Goal: Information Seeking & Learning: Learn about a topic

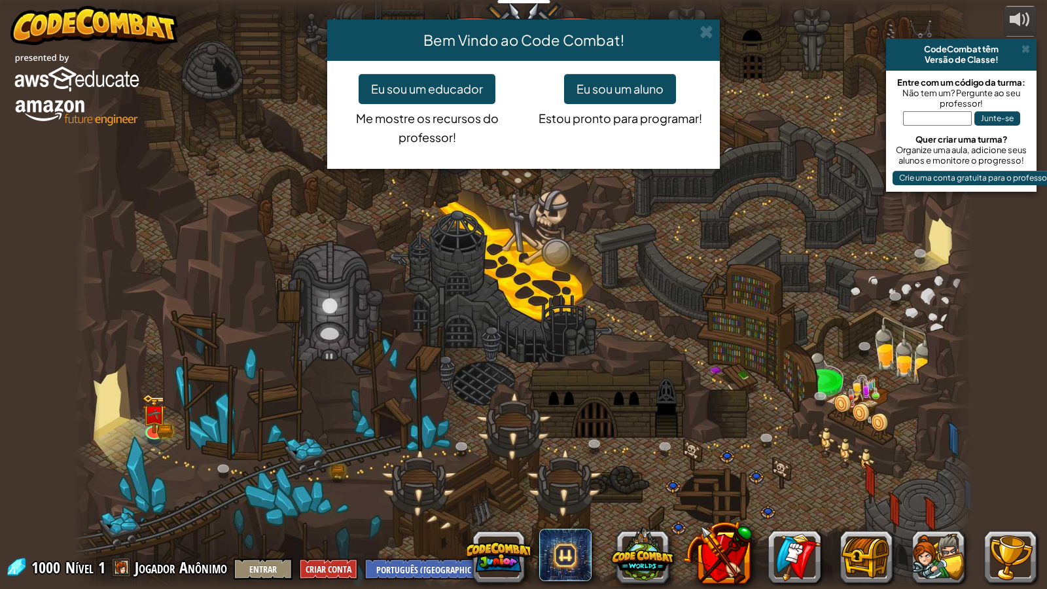
select select "pt-BR"
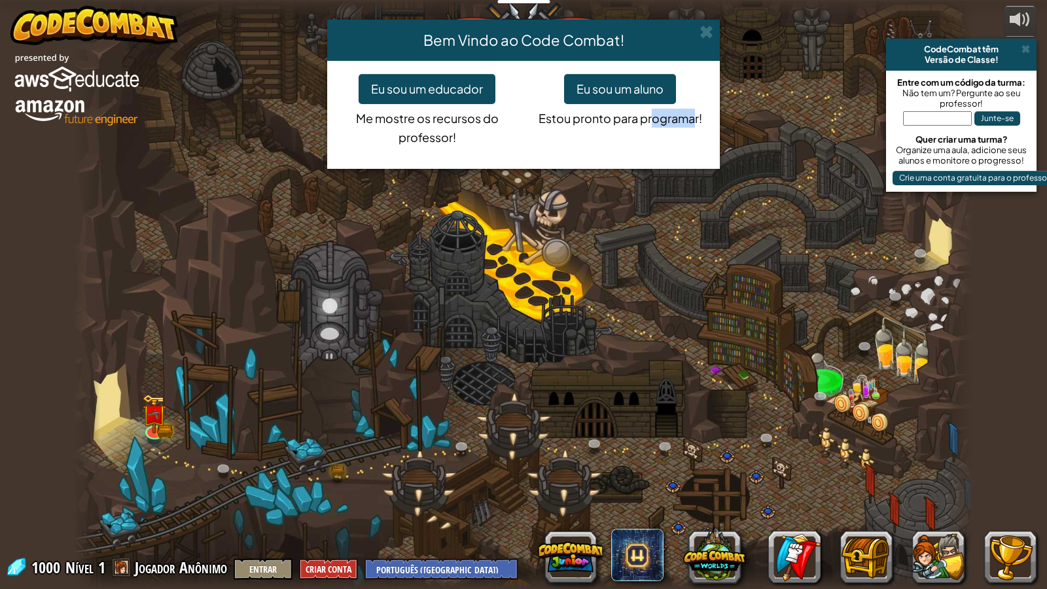
drag, startPoint x: 651, startPoint y: 437, endPoint x: 714, endPoint y: 434, distance: 62.9
click at [709, 438] on div "Bem Vindo ao Code Combat! Eu sou um educador Me mostre os recursos do professor…" at bounding box center [523, 294] width 1047 height 589
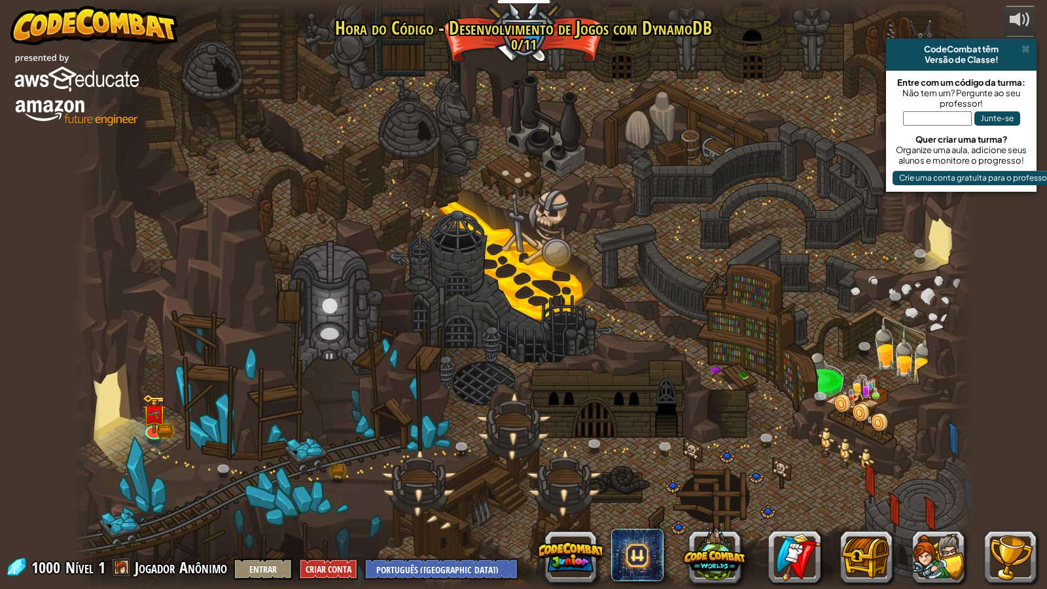
click at [718, 434] on div at bounding box center [523, 294] width 901 height 589
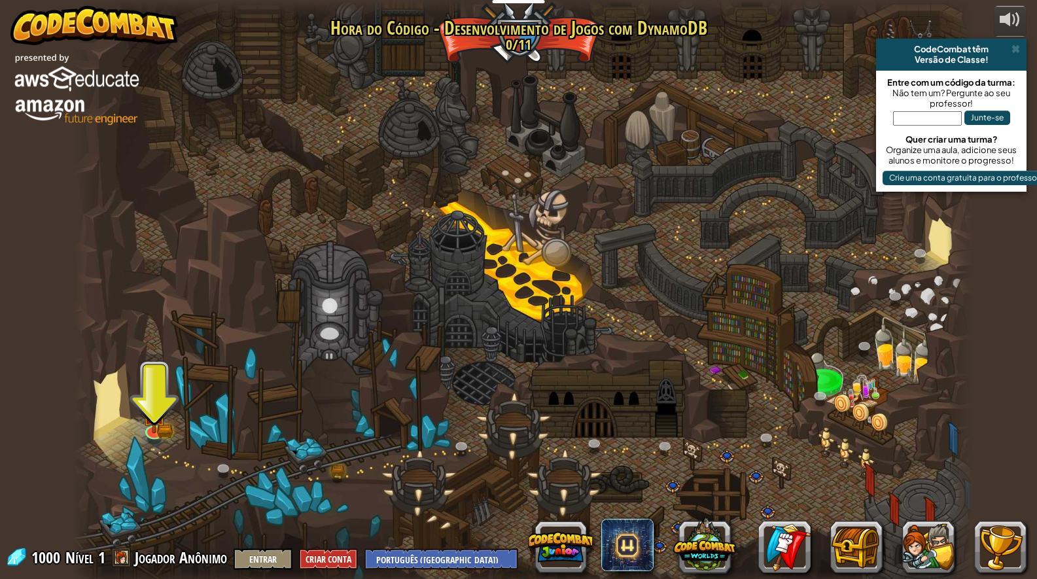
drag, startPoint x: 649, startPoint y: 432, endPoint x: 133, endPoint y: 436, distance: 516.3
click at [139, 436] on div at bounding box center [523, 294] width 901 height 589
drag, startPoint x: 153, startPoint y: 453, endPoint x: 160, endPoint y: 453, distance: 6.6
click at [159, 453] on div at bounding box center [523, 294] width 901 height 589
click at [229, 472] on link at bounding box center [225, 469] width 26 height 26
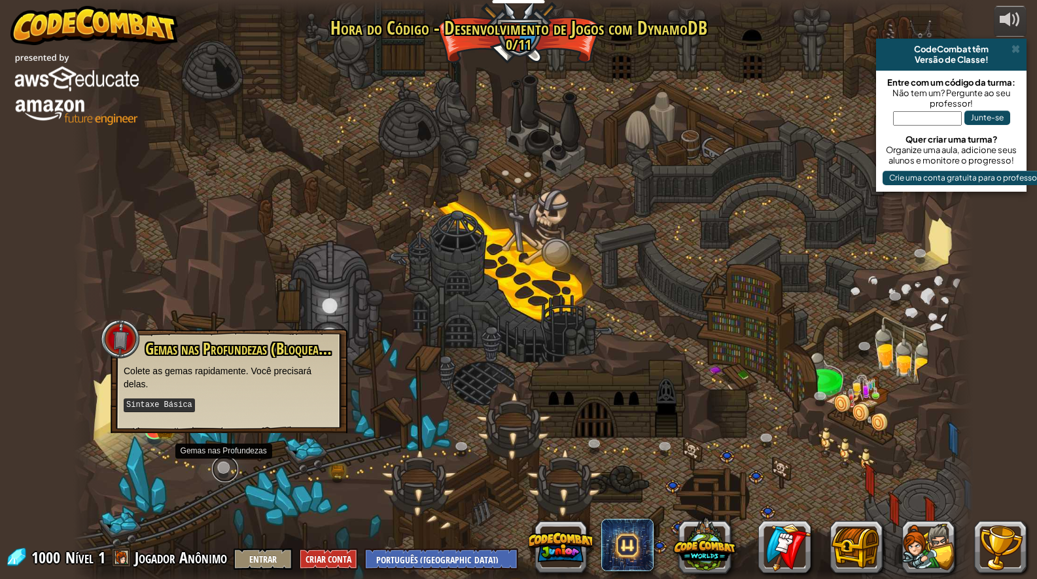
click at [228, 472] on link at bounding box center [225, 469] width 26 height 26
drag, startPoint x: 224, startPoint y: 469, endPoint x: 211, endPoint y: 464, distance: 14.1
click at [222, 468] on link at bounding box center [225, 470] width 26 height 20
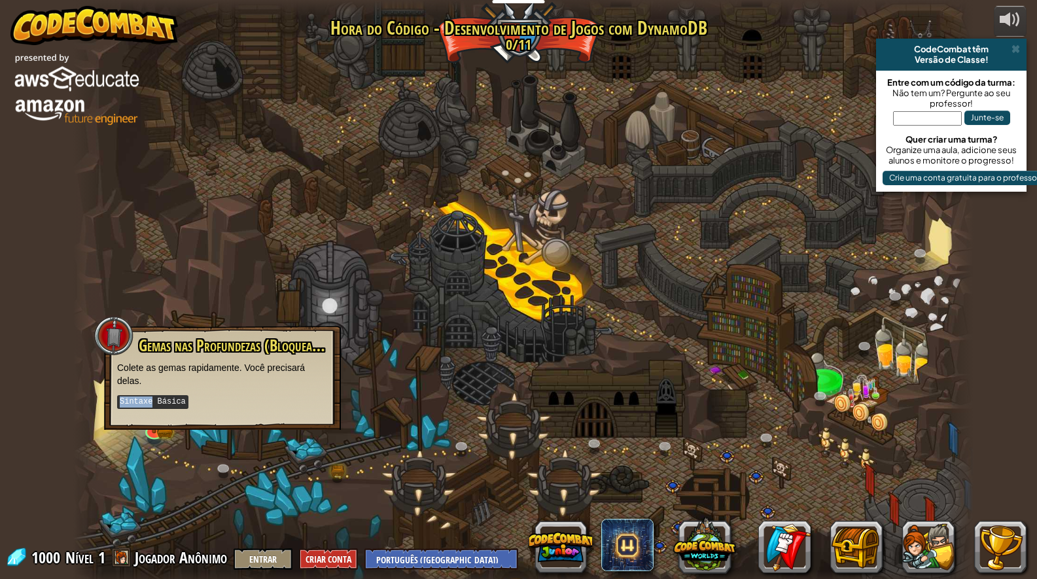
click at [149, 396] on kbd "Sintaxe Básica" at bounding box center [152, 402] width 71 height 14
click at [304, 474] on div at bounding box center [523, 294] width 901 height 589
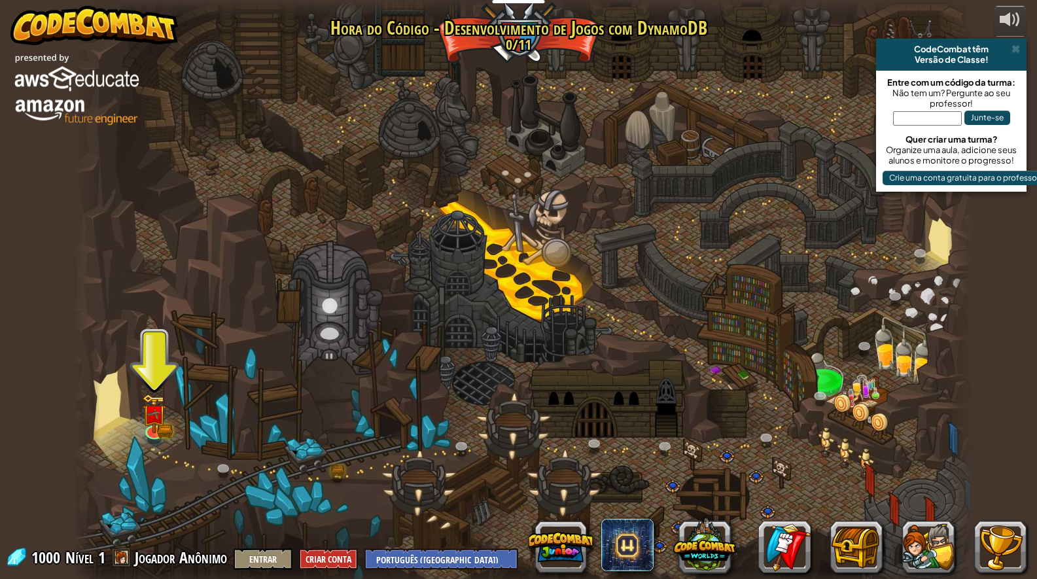
drag, startPoint x: 162, startPoint y: 376, endPoint x: 143, endPoint y: 356, distance: 27.3
click at [152, 367] on div at bounding box center [523, 294] width 901 height 589
click at [154, 385] on div at bounding box center [523, 294] width 901 height 589
click at [156, 374] on div at bounding box center [523, 294] width 901 height 589
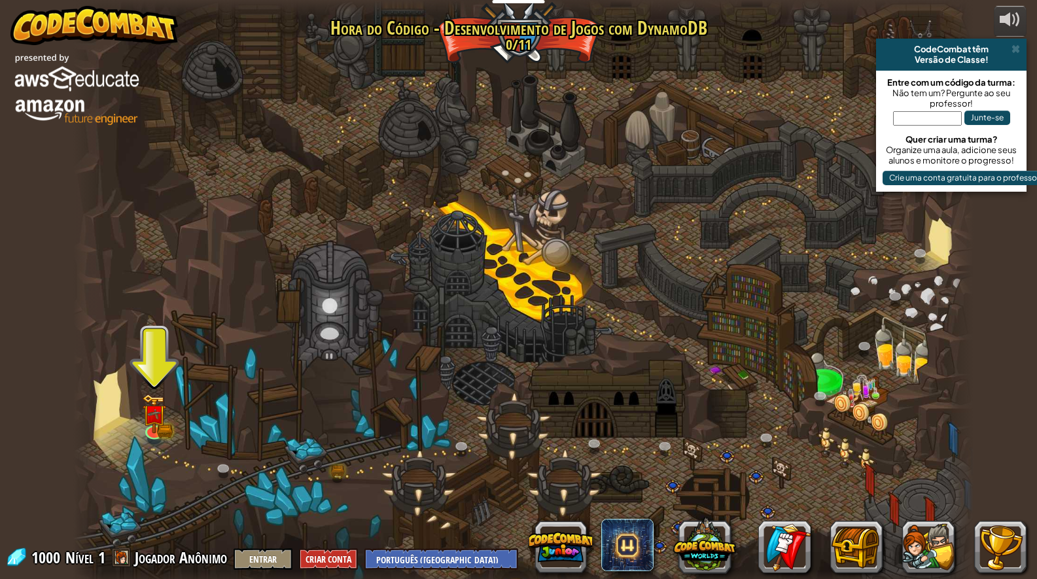
drag, startPoint x: 450, startPoint y: 408, endPoint x: 425, endPoint y: 349, distance: 63.3
click at [429, 366] on div at bounding box center [523, 294] width 901 height 589
drag, startPoint x: 553, startPoint y: 256, endPoint x: 486, endPoint y: 248, distance: 67.2
click at [526, 250] on div at bounding box center [523, 294] width 901 height 589
drag, startPoint x: 486, startPoint y: 248, endPoint x: 565, endPoint y: 234, distance: 79.8
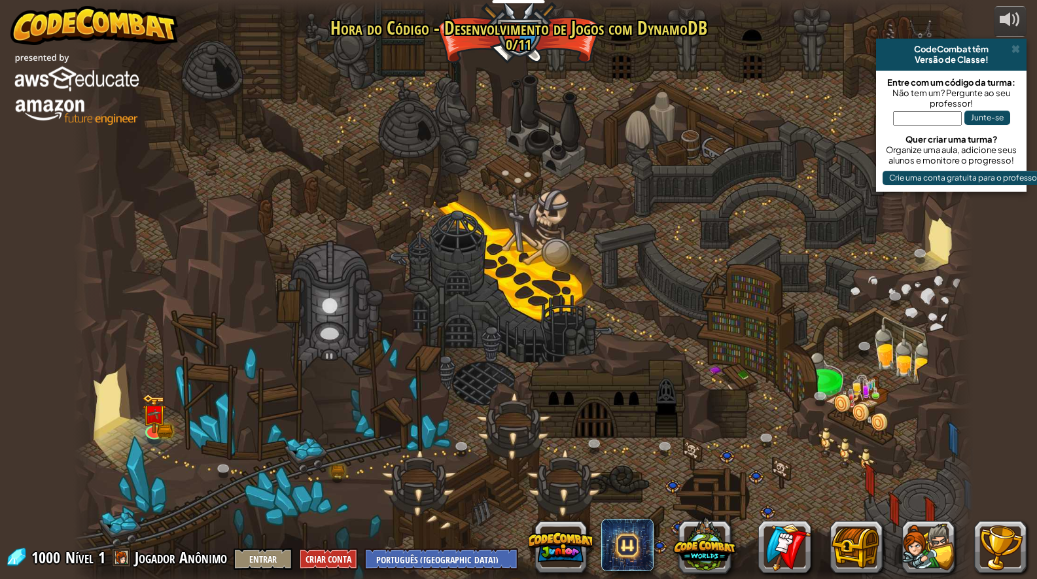
click at [530, 239] on div at bounding box center [523, 294] width 901 height 589
drag, startPoint x: 566, startPoint y: 241, endPoint x: 466, endPoint y: 232, distance: 100.5
click at [487, 241] on div at bounding box center [523, 294] width 901 height 589
drag, startPoint x: 466, startPoint y: 232, endPoint x: 417, endPoint y: 226, distance: 48.8
click at [464, 230] on div at bounding box center [523, 294] width 901 height 589
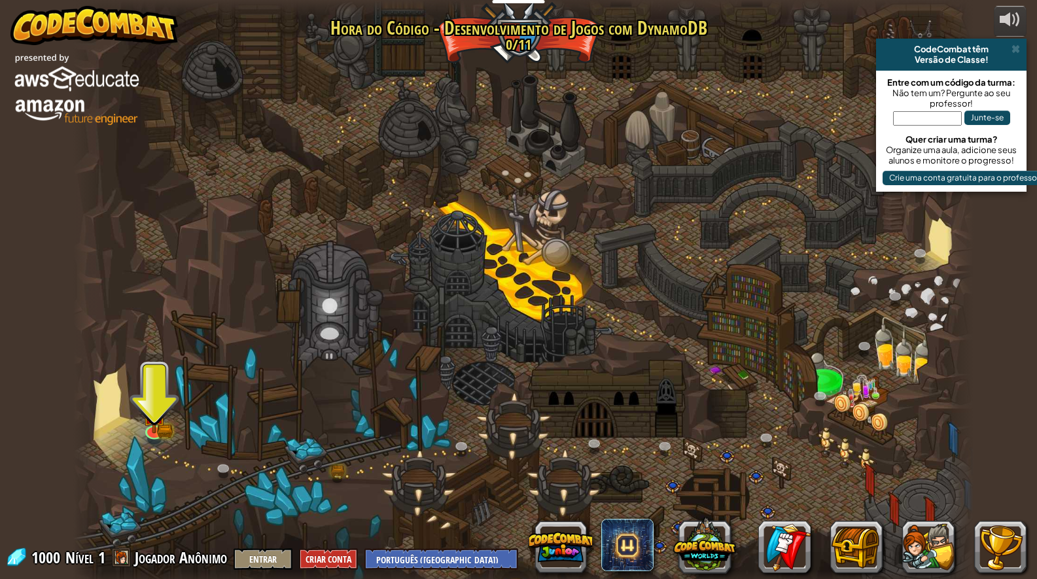
click at [294, 495] on div at bounding box center [523, 294] width 901 height 589
